Goal: Information Seeking & Learning: Learn about a topic

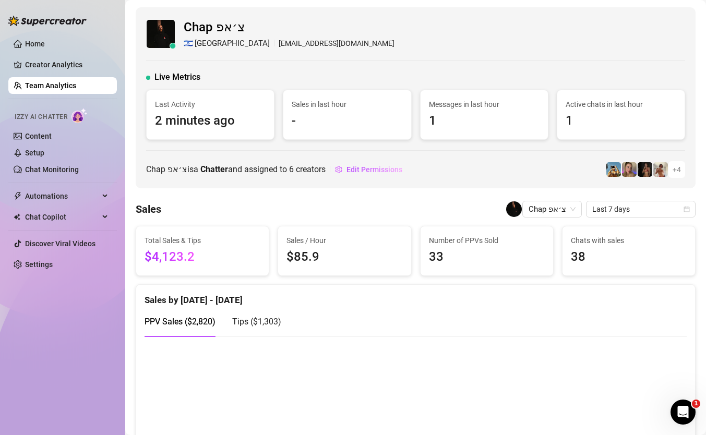
click at [357, 204] on div "Sales Chap צ׳אפ Last 7 days" at bounding box center [416, 209] width 560 height 17
click at [83, 76] on ul "Home Creator Analytics Team Analytics Izzy AI Chatter Content Setup Chat Monito…" at bounding box center [62, 154] width 108 height 246
click at [83, 71] on link "Creator Analytics" at bounding box center [66, 64] width 83 height 17
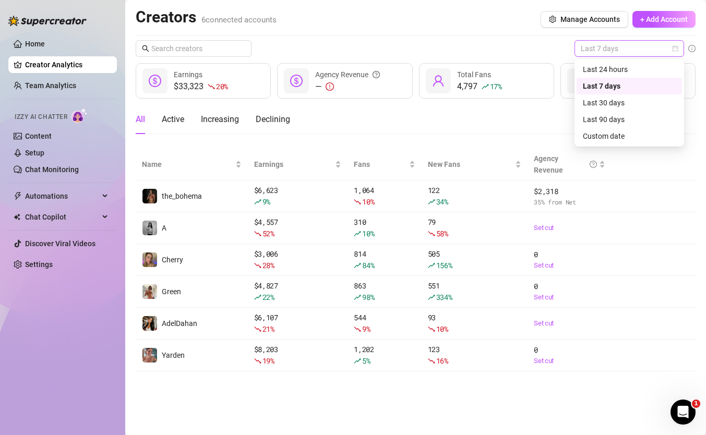
click at [628, 54] on span "Last 7 days" at bounding box center [628, 49] width 97 height 16
click at [638, 140] on div "Custom date" at bounding box center [628, 135] width 93 height 11
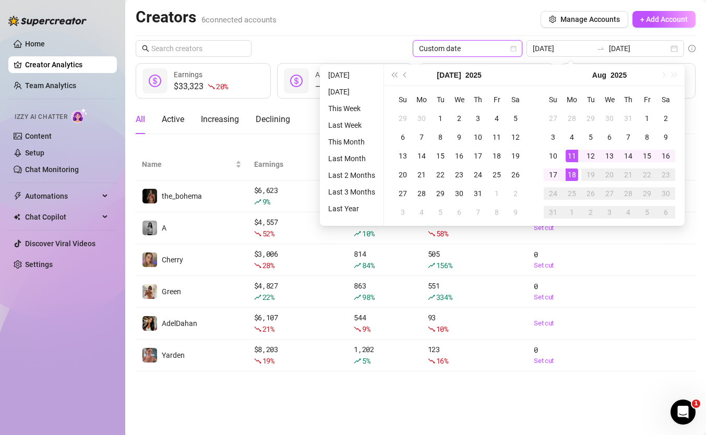
type input "[DATE]"
click at [570, 170] on div "18" at bounding box center [571, 174] width 13 height 13
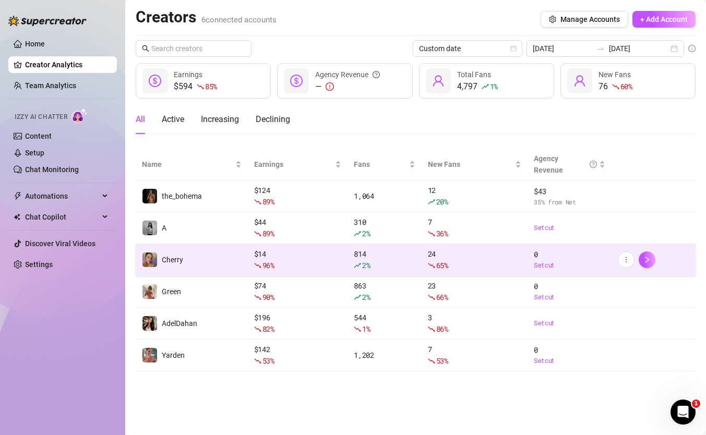
click at [365, 272] on td "814 2 %" at bounding box center [384, 260] width 74 height 32
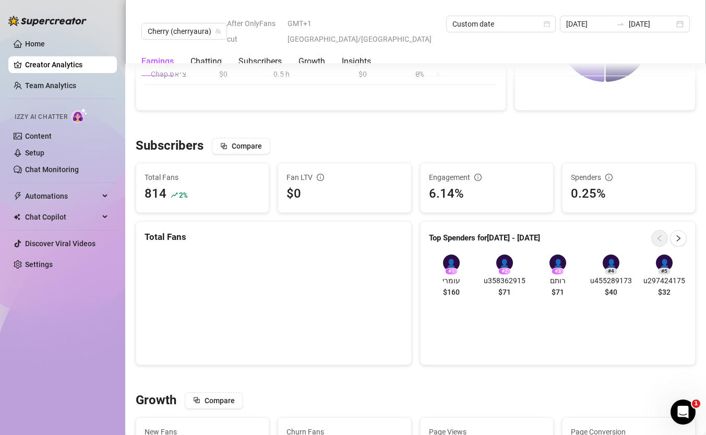
scroll to position [585, 0]
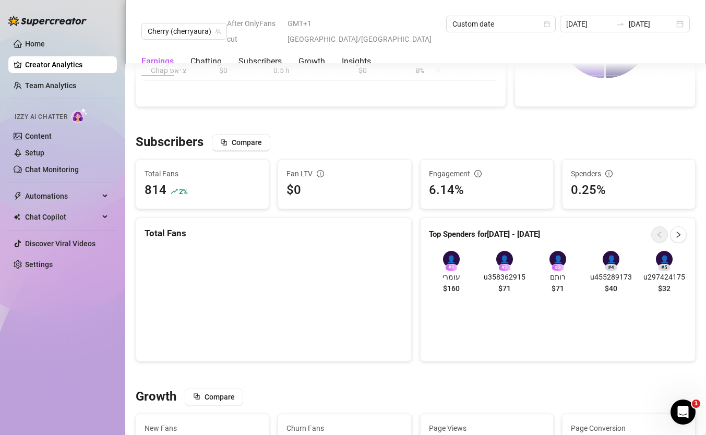
click at [455, 283] on span "$160" at bounding box center [451, 288] width 17 height 11
click at [454, 283] on span "$160" at bounding box center [451, 288] width 17 height 11
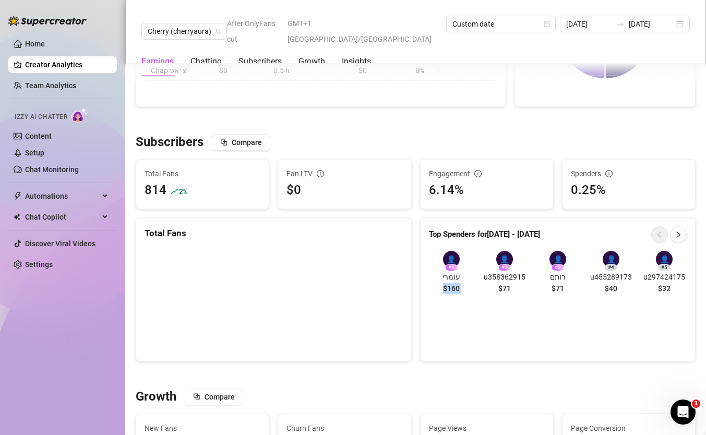
click at [454, 283] on span "$160" at bounding box center [451, 288] width 17 height 11
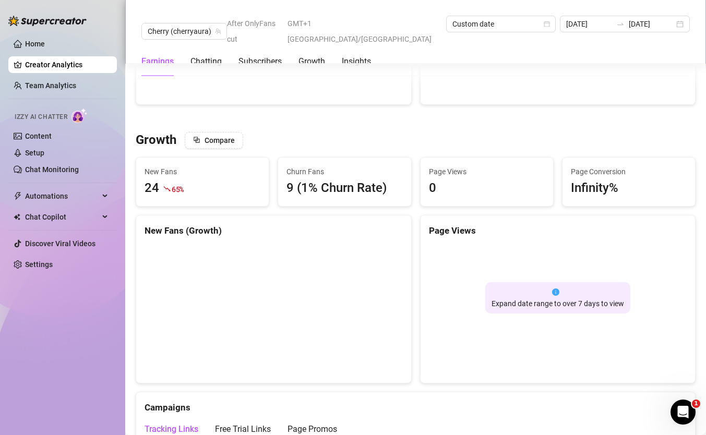
scroll to position [843, 0]
